Goal: Task Accomplishment & Management: Manage account settings

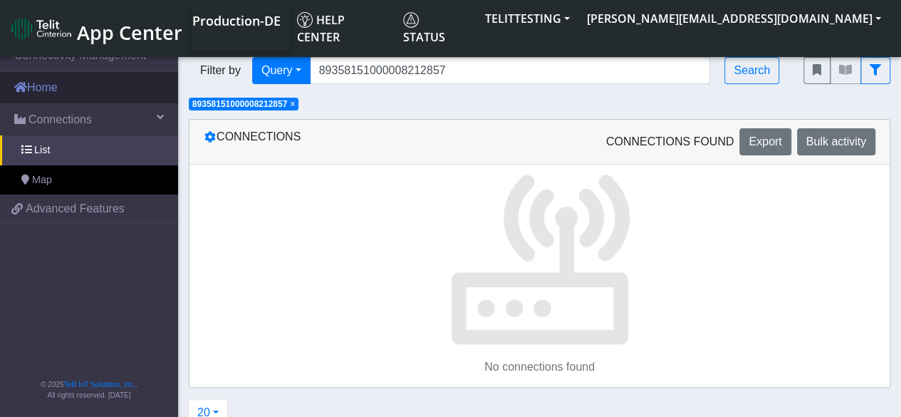
click at [53, 90] on link "Home" at bounding box center [89, 87] width 178 height 31
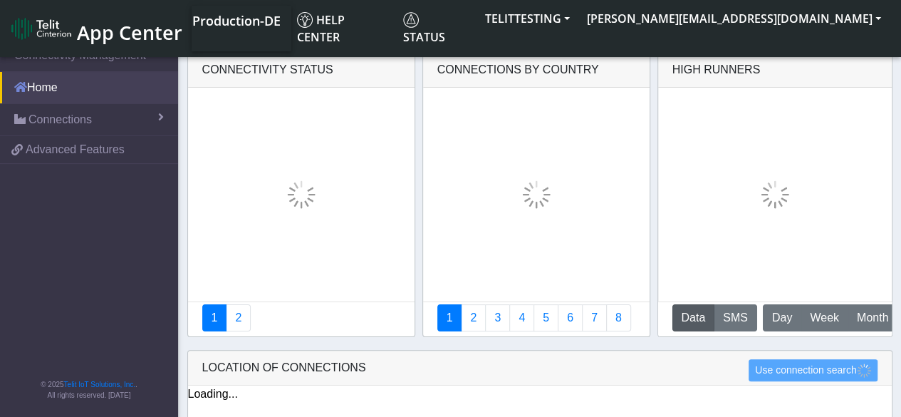
click at [53, 90] on link "Home" at bounding box center [89, 87] width 178 height 31
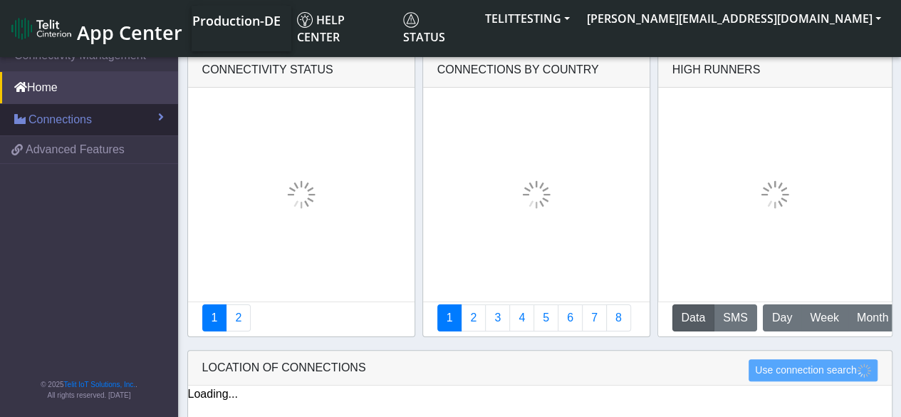
click at [62, 118] on span "Connections" at bounding box center [59, 119] width 63 height 17
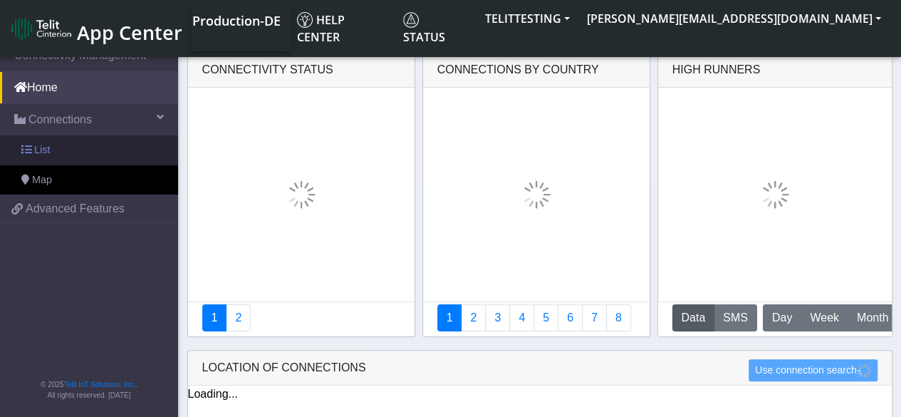
click at [44, 143] on span "List" at bounding box center [42, 150] width 16 height 16
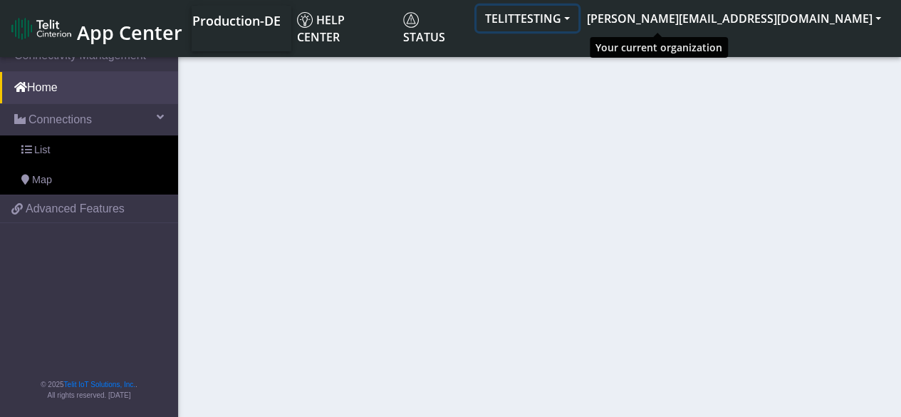
click at [578, 21] on button "TELITTESTING" at bounding box center [527, 19] width 102 height 26
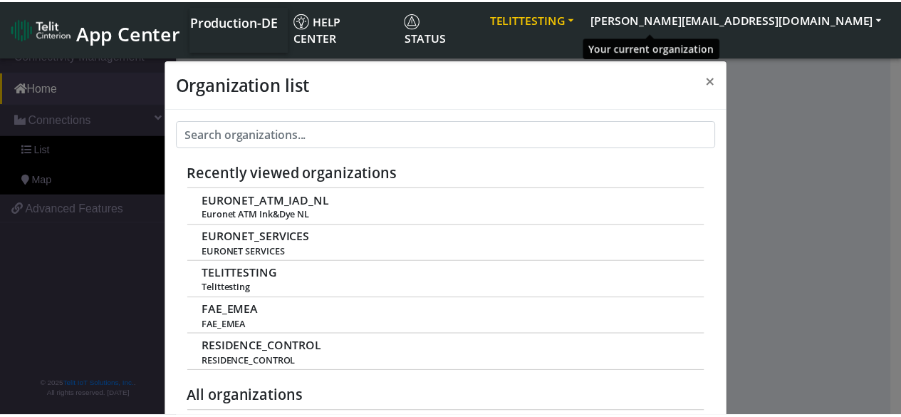
scroll to position [5, 0]
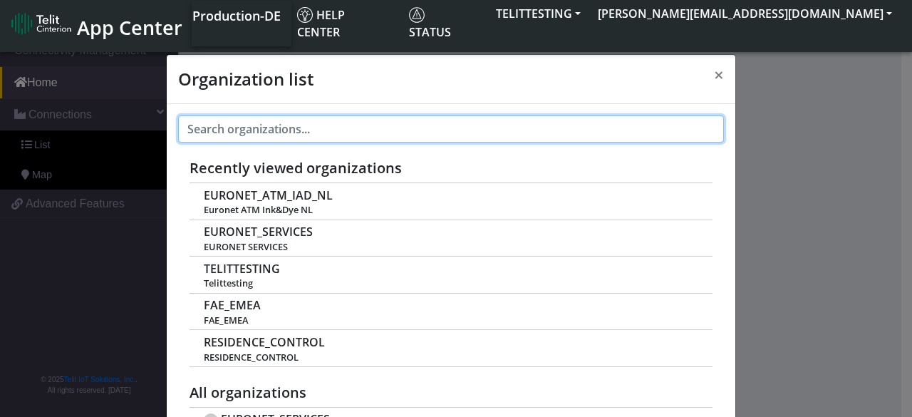
click at [348, 125] on input "text" at bounding box center [451, 128] width 546 height 27
paste input "Entity name Country SAP ID EURONET SERVICES ALBANIA SHPK"
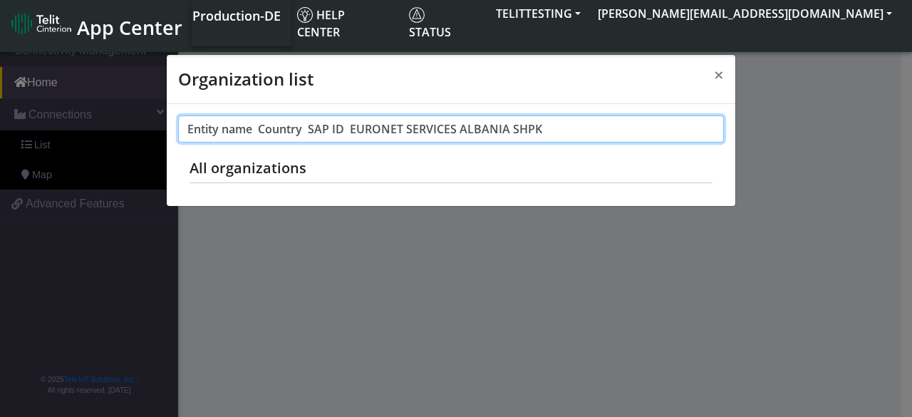
drag, startPoint x: 353, startPoint y: 126, endPoint x: 164, endPoint y: 120, distance: 189.5
click at [164, 120] on div "Organization list × Entity name Country SAP ID EURONET SERVICES ALBANIA SHPK Re…" at bounding box center [456, 225] width 912 height 382
type input "EURONET SERVICES ALBANIA SHPK"
drag, startPoint x: 329, startPoint y: 137, endPoint x: 132, endPoint y: 123, distance: 197.8
click at [132, 123] on div "Organization list × EURONET SERVICES ALBANIA SHPK Recently viewed organizations…" at bounding box center [456, 225] width 912 height 382
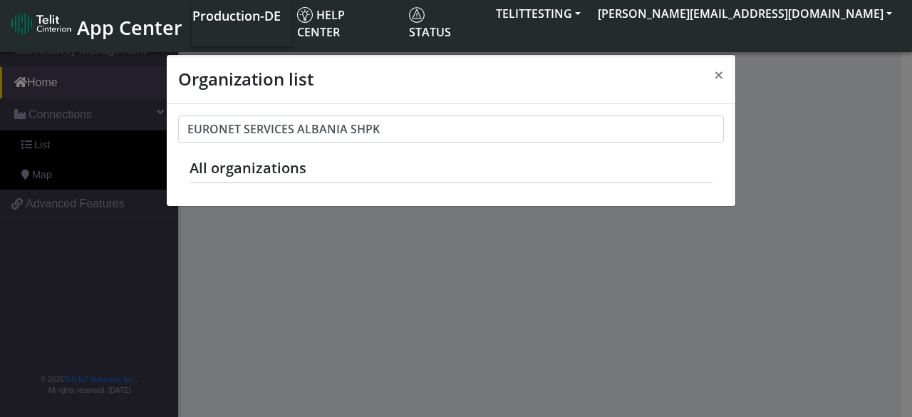
click at [251, 169] on h5 "All organizations" at bounding box center [450, 168] width 523 height 17
click at [718, 75] on span "×" at bounding box center [719, 75] width 10 height 24
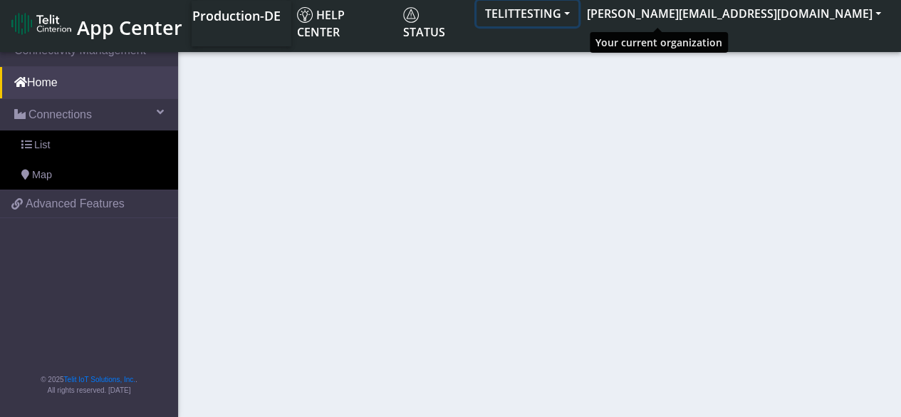
click at [578, 16] on button "TELITTESTING" at bounding box center [527, 14] width 102 height 26
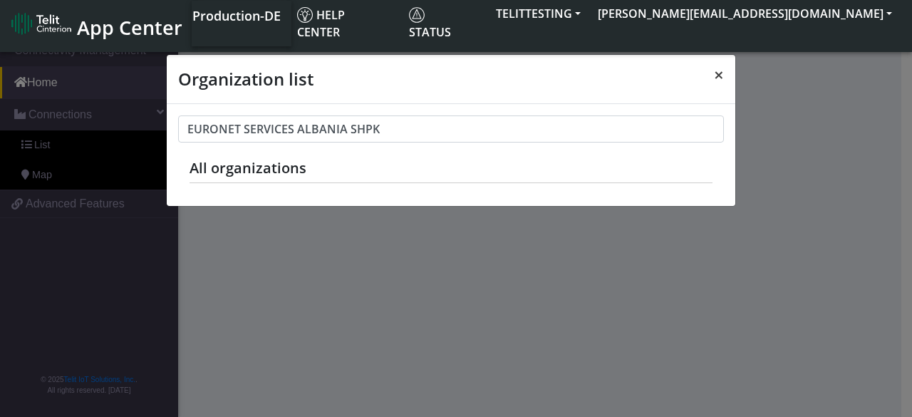
click at [726, 71] on button "×" at bounding box center [718, 75] width 33 height 40
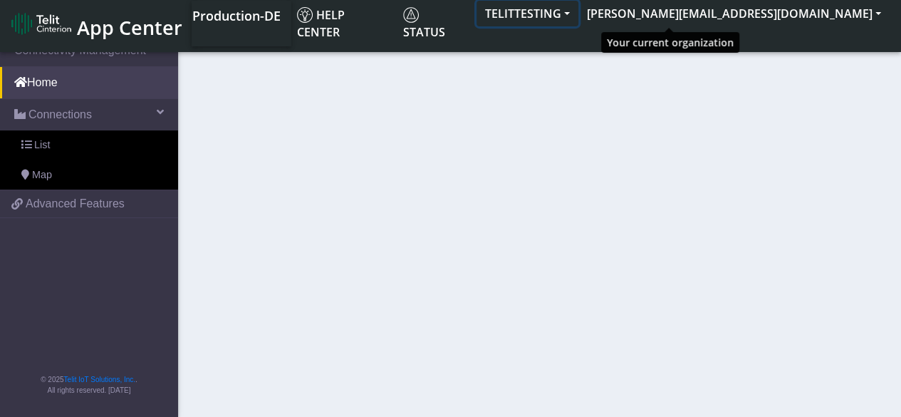
click at [578, 12] on button "TELITTESTING" at bounding box center [527, 14] width 102 height 26
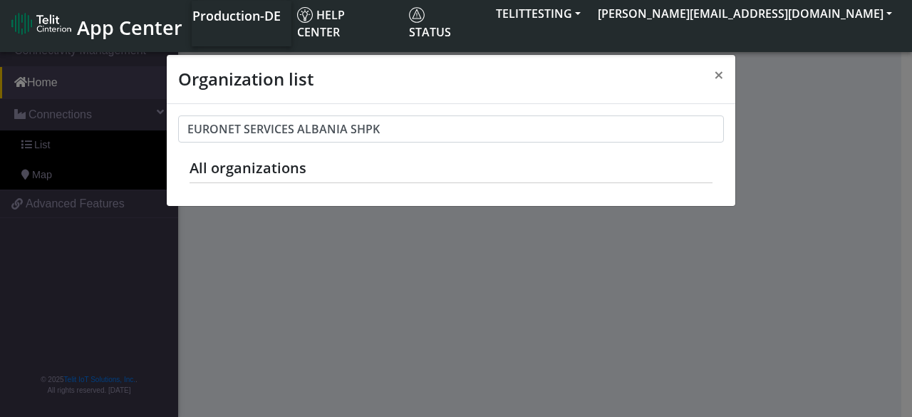
click at [272, 167] on h5 "All organizations" at bounding box center [450, 168] width 523 height 17
click at [715, 71] on span "×" at bounding box center [719, 75] width 10 height 24
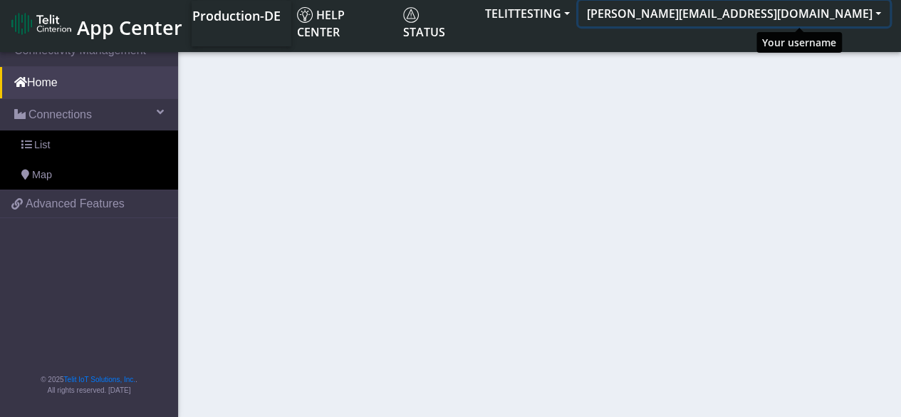
click at [877, 16] on button "[PERSON_NAME][EMAIL_ADDRESS][DOMAIN_NAME]" at bounding box center [733, 14] width 311 height 26
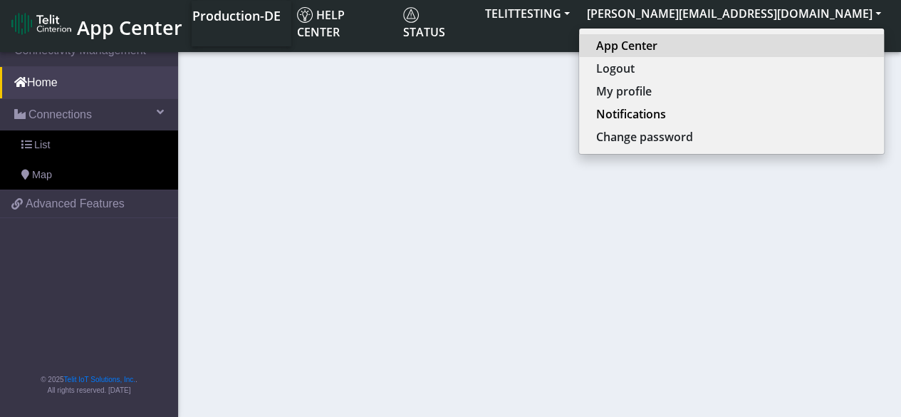
click at [749, 46] on link "App Center" at bounding box center [731, 45] width 271 height 17
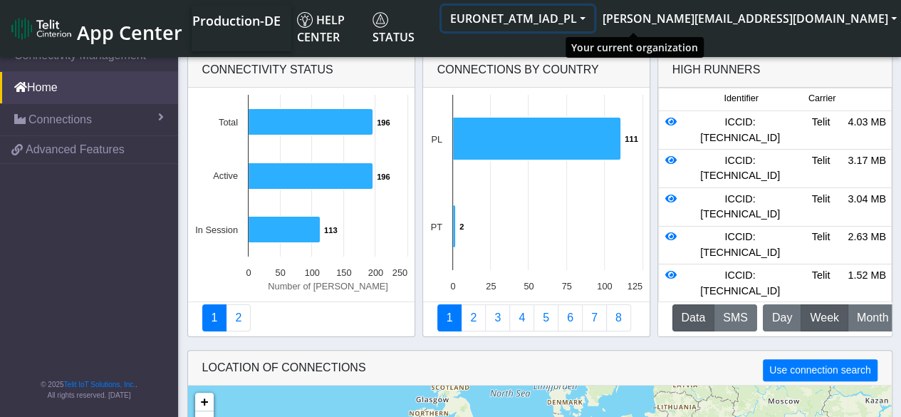
click at [594, 22] on button "EURONET_ATM_IAD_PL" at bounding box center [518, 19] width 152 height 26
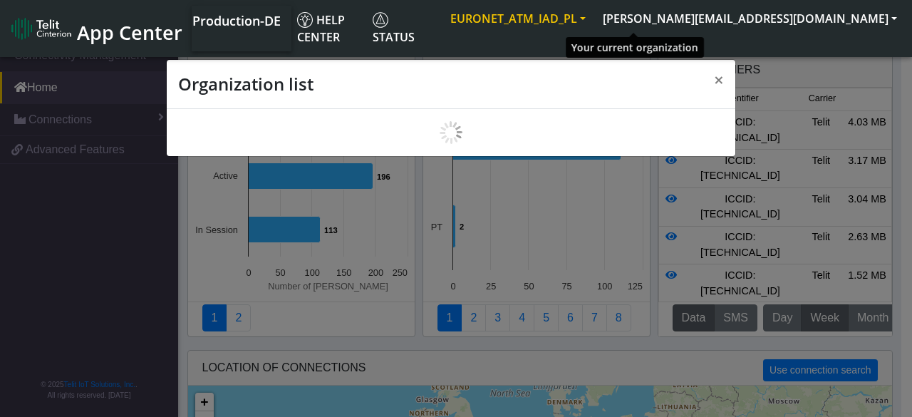
scroll to position [5, 0]
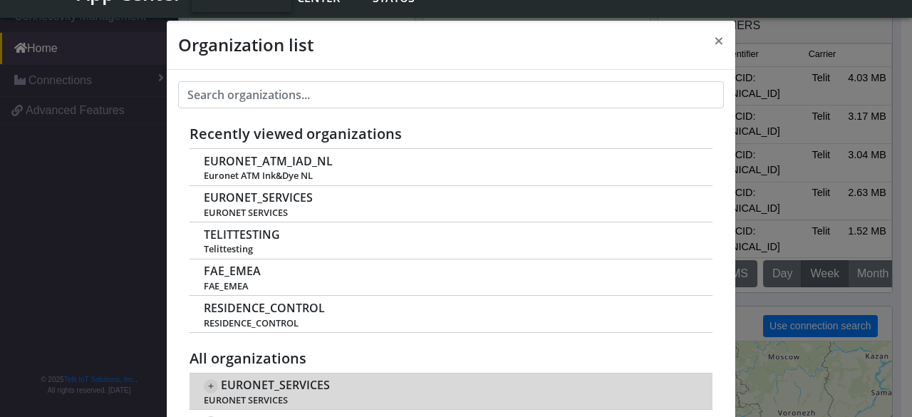
click at [204, 381] on span "+" at bounding box center [211, 386] width 14 height 14
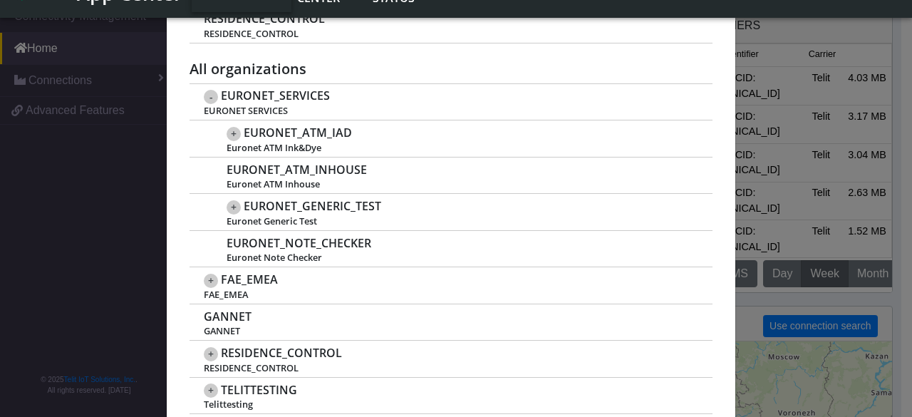
scroll to position [325, 0]
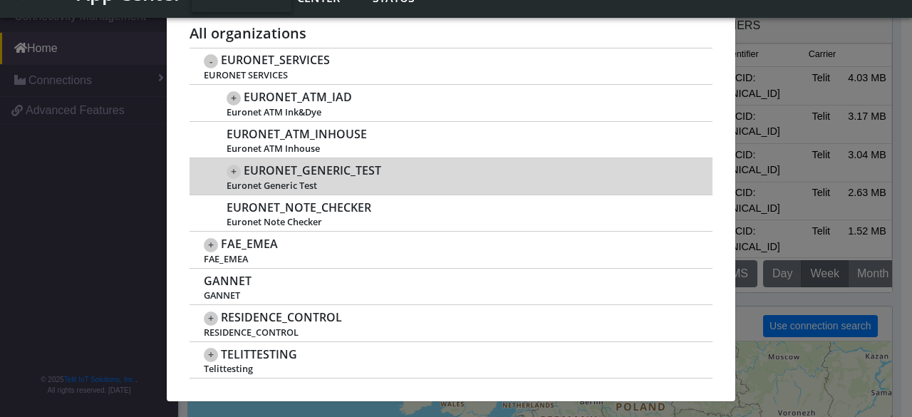
click at [227, 172] on span "+" at bounding box center [233, 172] width 14 height 14
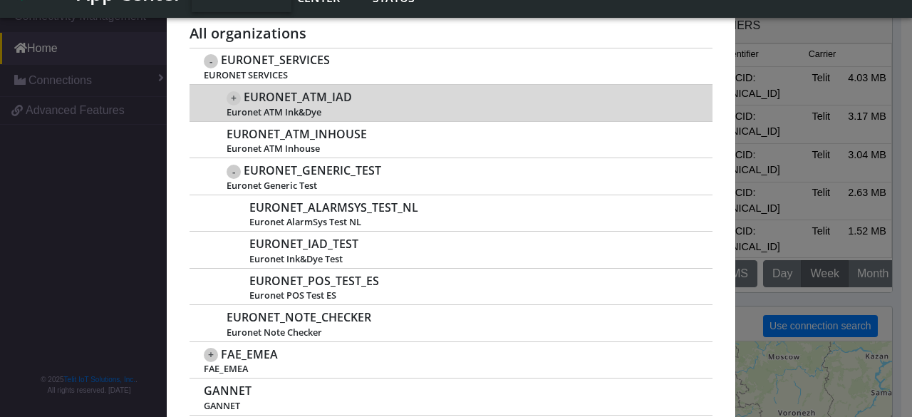
click at [226, 98] on span "+" at bounding box center [233, 98] width 14 height 14
